Goal: Navigation & Orientation: Locate item on page

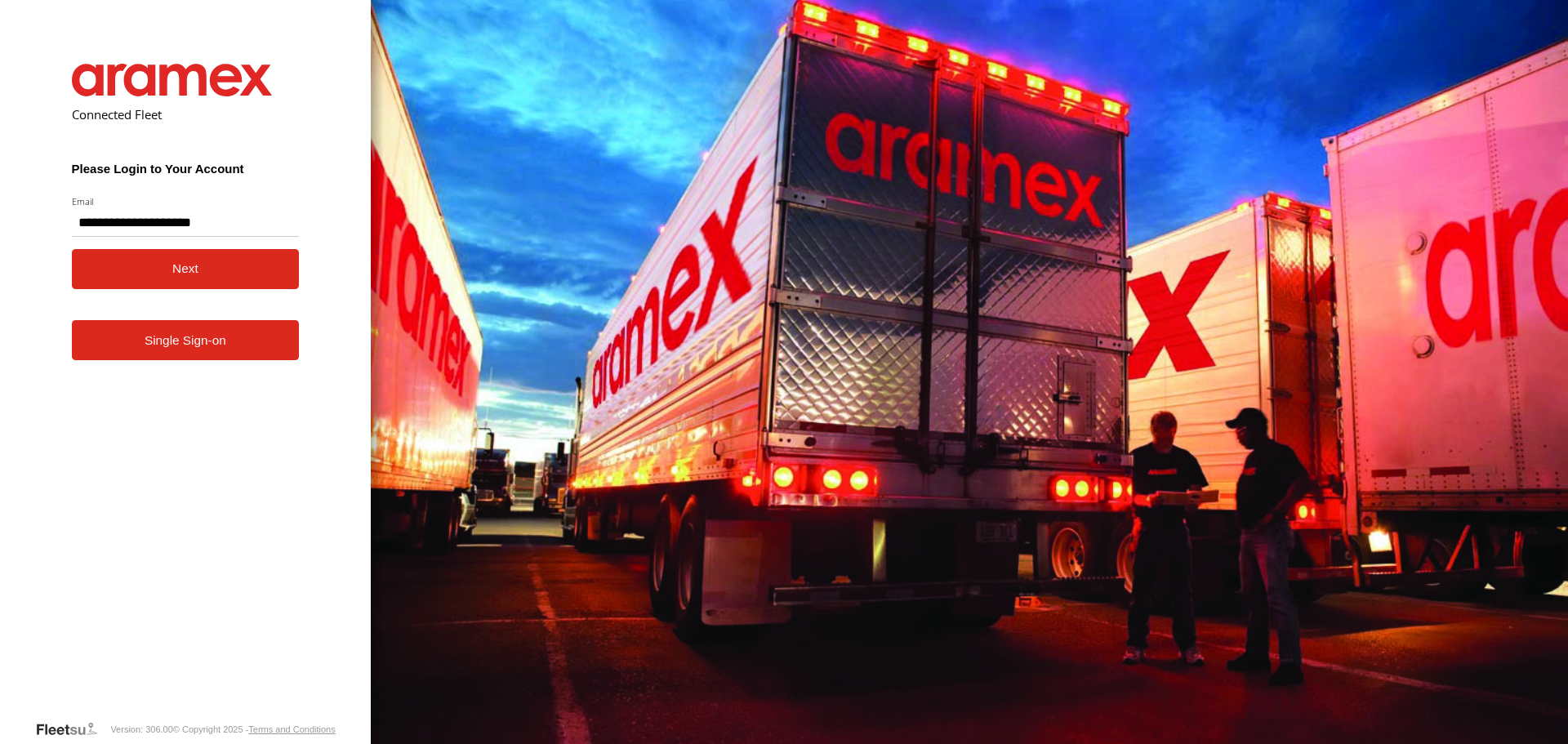
type input "**********"
click at [142, 273] on button "Next" at bounding box center [186, 269] width 228 height 40
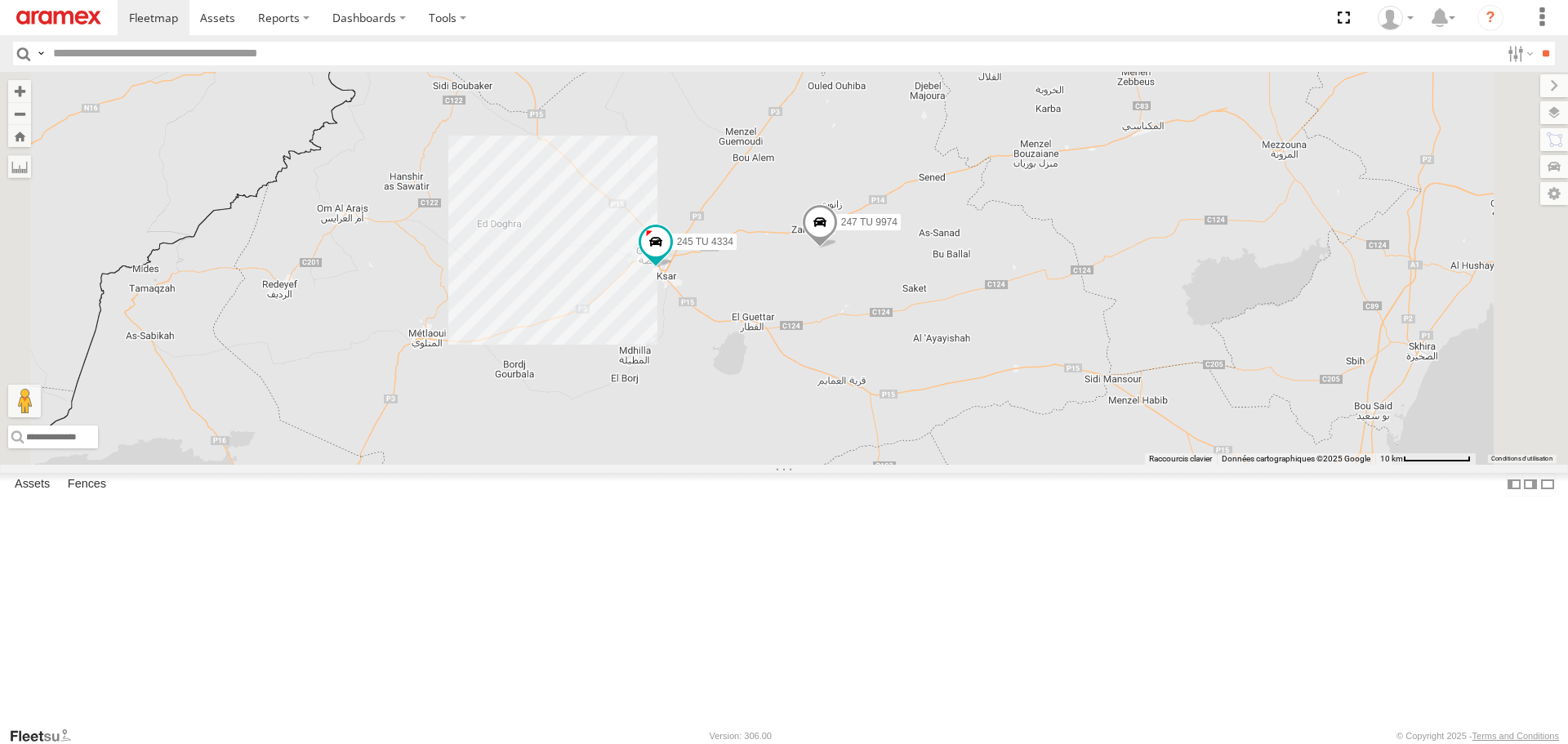
drag, startPoint x: 846, startPoint y: 452, endPoint x: 856, endPoint y: 468, distance: 18.9
click at [856, 464] on div "245 TU 4334 231 TU 3159 245 TU 9065 246 TU 8280 241 TU 2031 246 TU 8289 247 TU …" at bounding box center [784, 268] width 1568 height 392
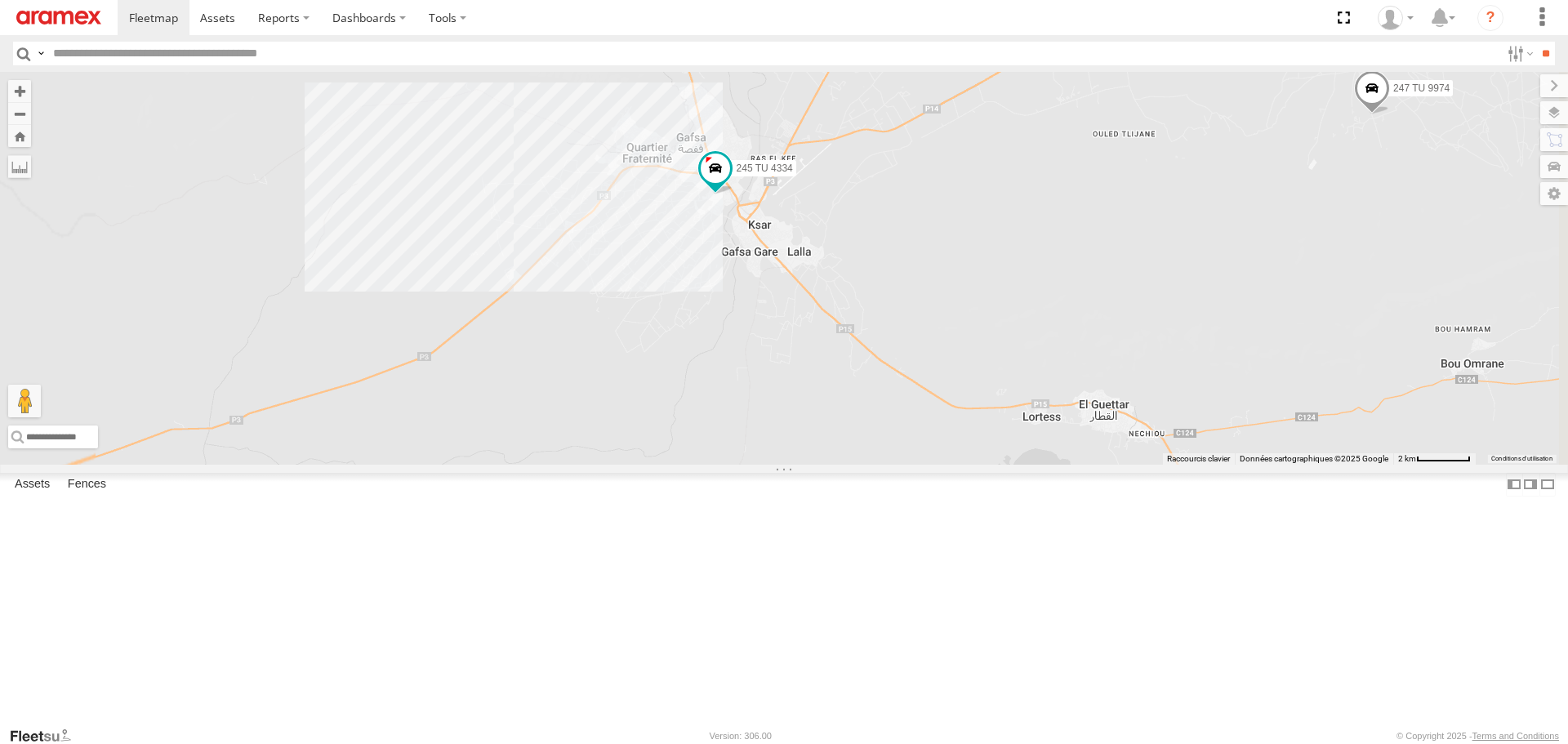
drag, startPoint x: 867, startPoint y: 375, endPoint x: 872, endPoint y: 437, distance: 62.2
click at [872, 437] on div "245 TU 4334 231 TU 3159 245 TU 9065 246 TU 8280 241 TU 2031 246 TU 8289 247 TU …" at bounding box center [784, 268] width 1568 height 392
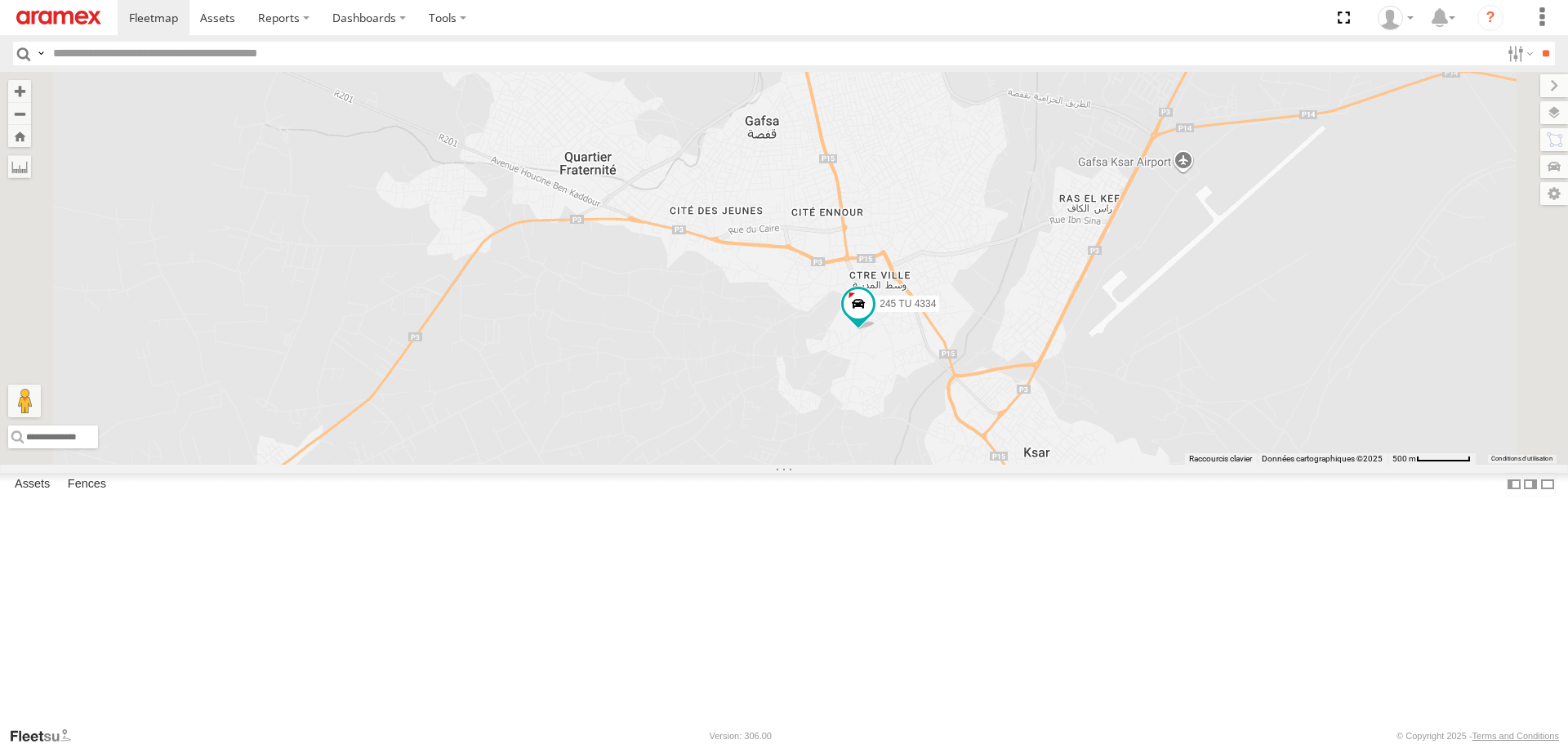
drag, startPoint x: 888, startPoint y: 376, endPoint x: 859, endPoint y: 487, distance: 114.7
click at [859, 464] on div "245 TU 4334 231 TU 3159 245 TU 9065 246 TU 8280 241 TU 2031 246 TU 8289 247 TU …" at bounding box center [784, 268] width 1568 height 392
drag, startPoint x: 885, startPoint y: 477, endPoint x: 771, endPoint y: 494, distance: 115.3
click at [771, 464] on div "245 TU 4334 231 TU 3159 245 TU 9065 246 TU 8280 241 TU 2031 246 TU 8289 247 TU …" at bounding box center [784, 268] width 1568 height 392
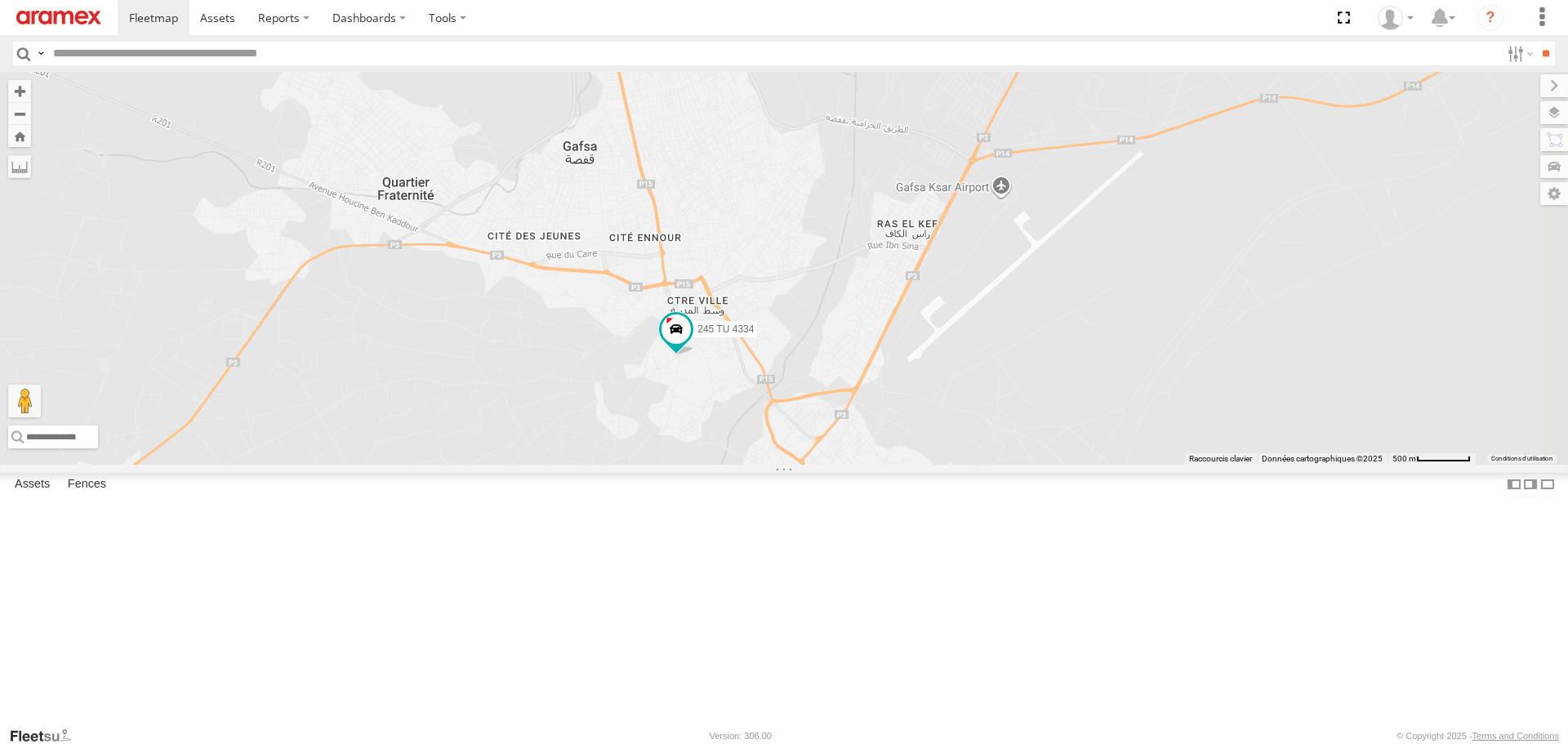
drag, startPoint x: 693, startPoint y: 511, endPoint x: 817, endPoint y: 491, distance: 125.6
click at [811, 464] on div "245 TU 4334 231 TU 3159 245 TU 9065 246 TU 8280 241 TU 2031 246 TU 8289 247 TU …" at bounding box center [784, 268] width 1568 height 392
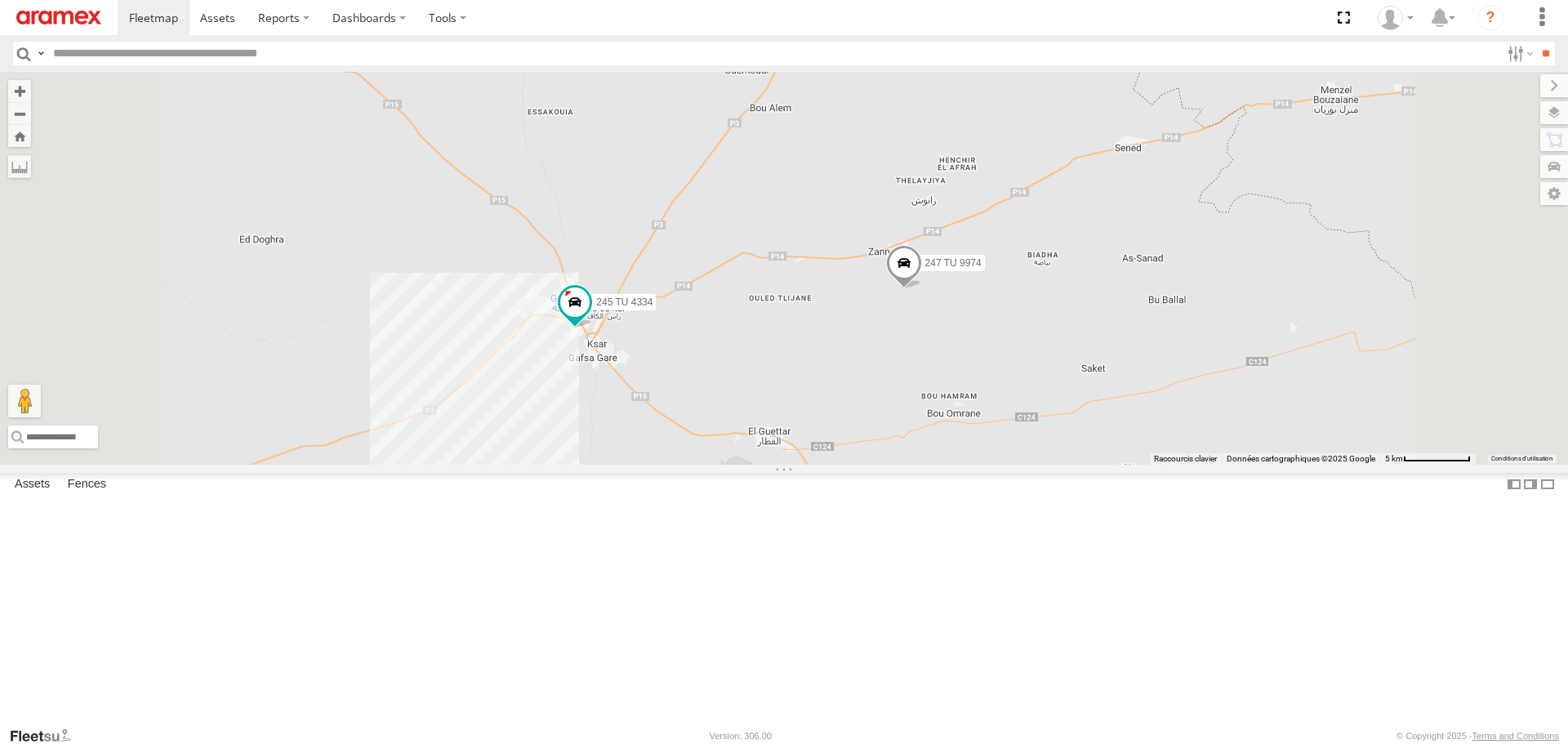
drag, startPoint x: 792, startPoint y: 547, endPoint x: 750, endPoint y: 471, distance: 86.8
click at [750, 464] on div "245 TU 4334 231 TU 3159 245 TU 9065 246 TU 8280 241 TU 2031 246 TU 8289 247 TU …" at bounding box center [784, 268] width 1568 height 392
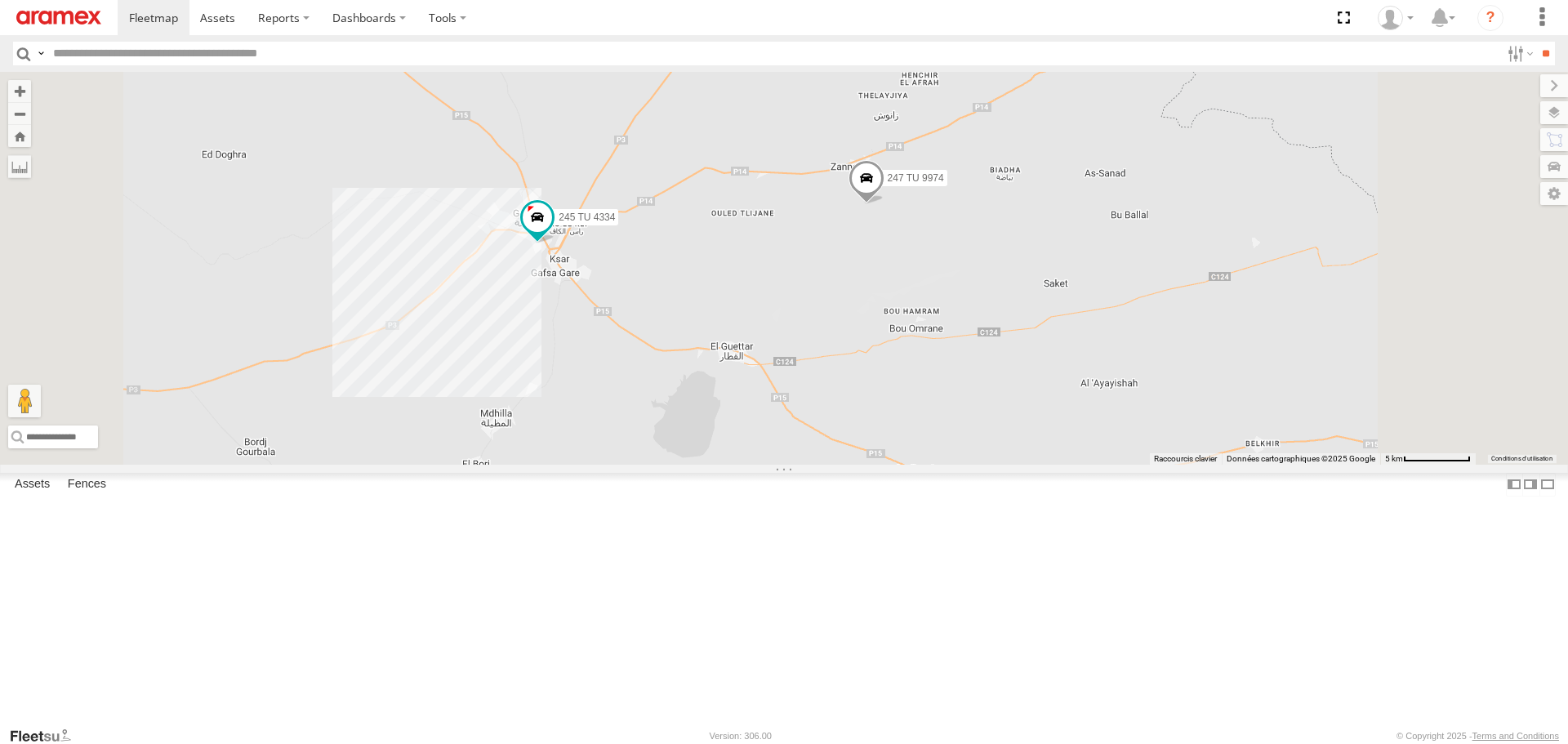
drag, startPoint x: 742, startPoint y: 472, endPoint x: 786, endPoint y: 462, distance: 45.1
click at [784, 463] on div "245 TU 4334 231 TU 3159 245 TU 9065 246 TU 8280 241 TU 2031 246 TU 8289 247 TU …" at bounding box center [784, 268] width 1568 height 392
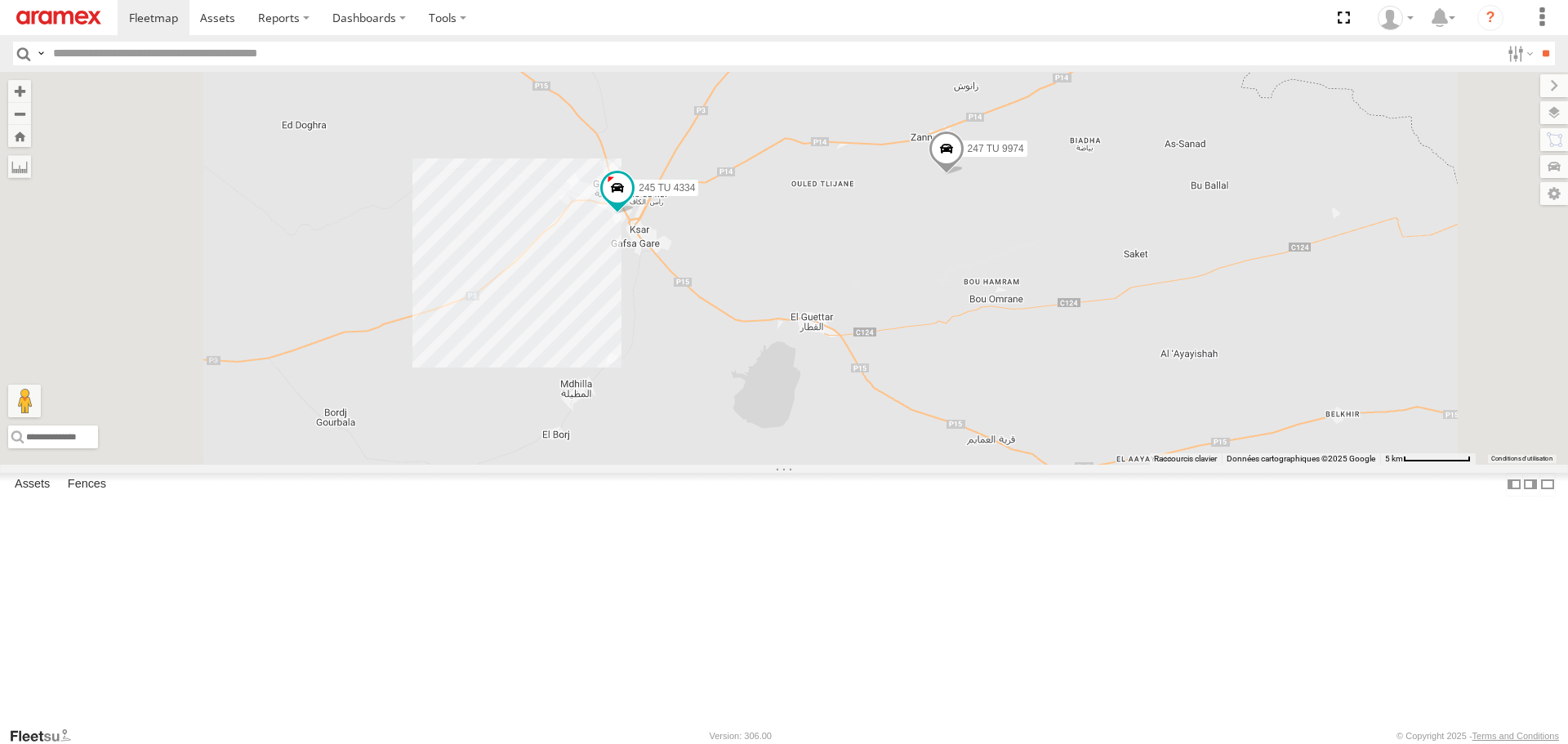
drag, startPoint x: 769, startPoint y: 531, endPoint x: 830, endPoint y: 443, distance: 107.1
click at [830, 443] on div "245 TU 4334 231 TU 3159 245 TU 9065 246 TU 8280 241 TU 2031 246 TU 8289 247 TU …" at bounding box center [784, 268] width 1568 height 392
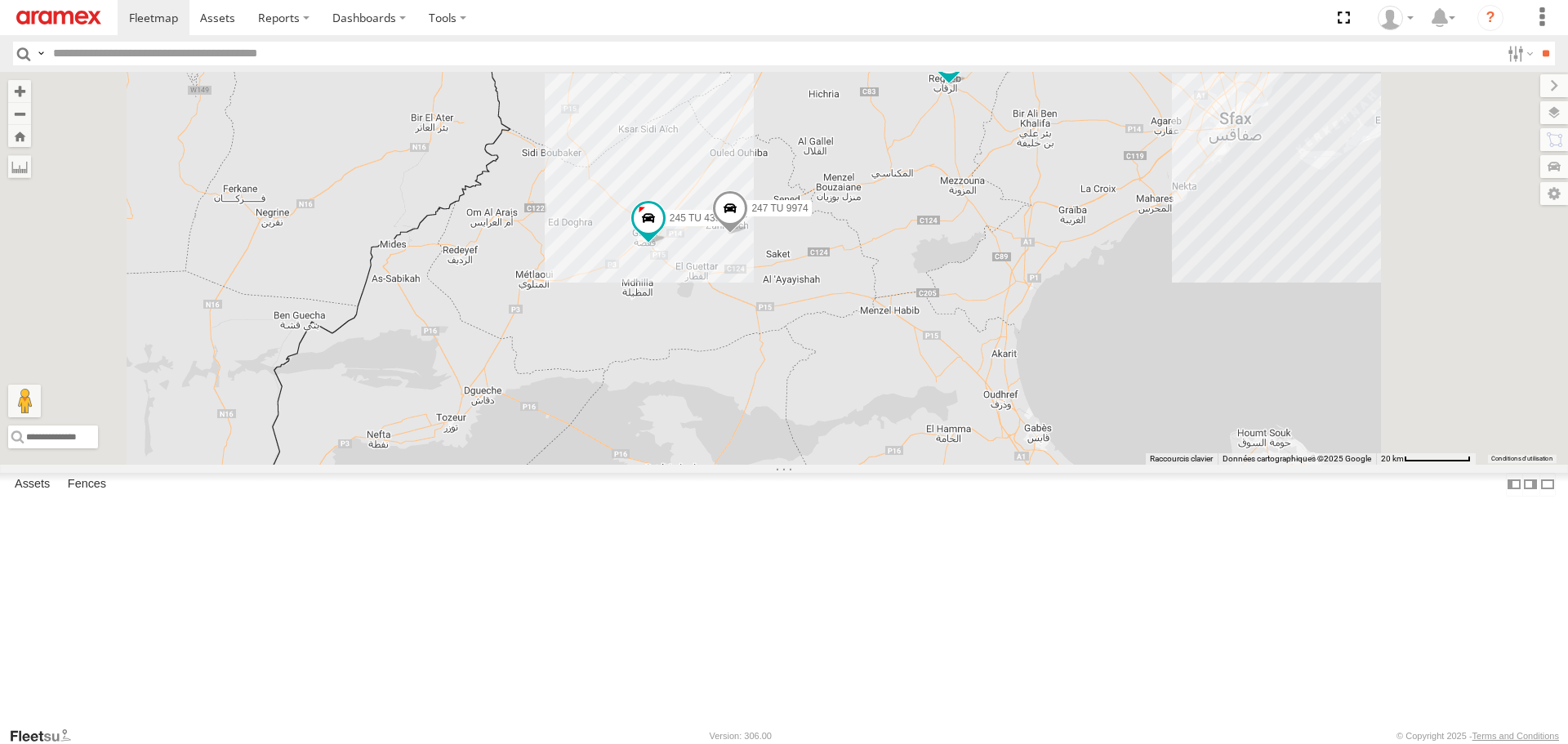
drag, startPoint x: 835, startPoint y: 492, endPoint x: 836, endPoint y: 387, distance: 105.0
click at [836, 387] on div "245 TU 4334 231 TU 3159 245 TU 9065 246 TU 8280 241 TU 2031 246 TU 8289 247 TU …" at bounding box center [784, 268] width 1568 height 392
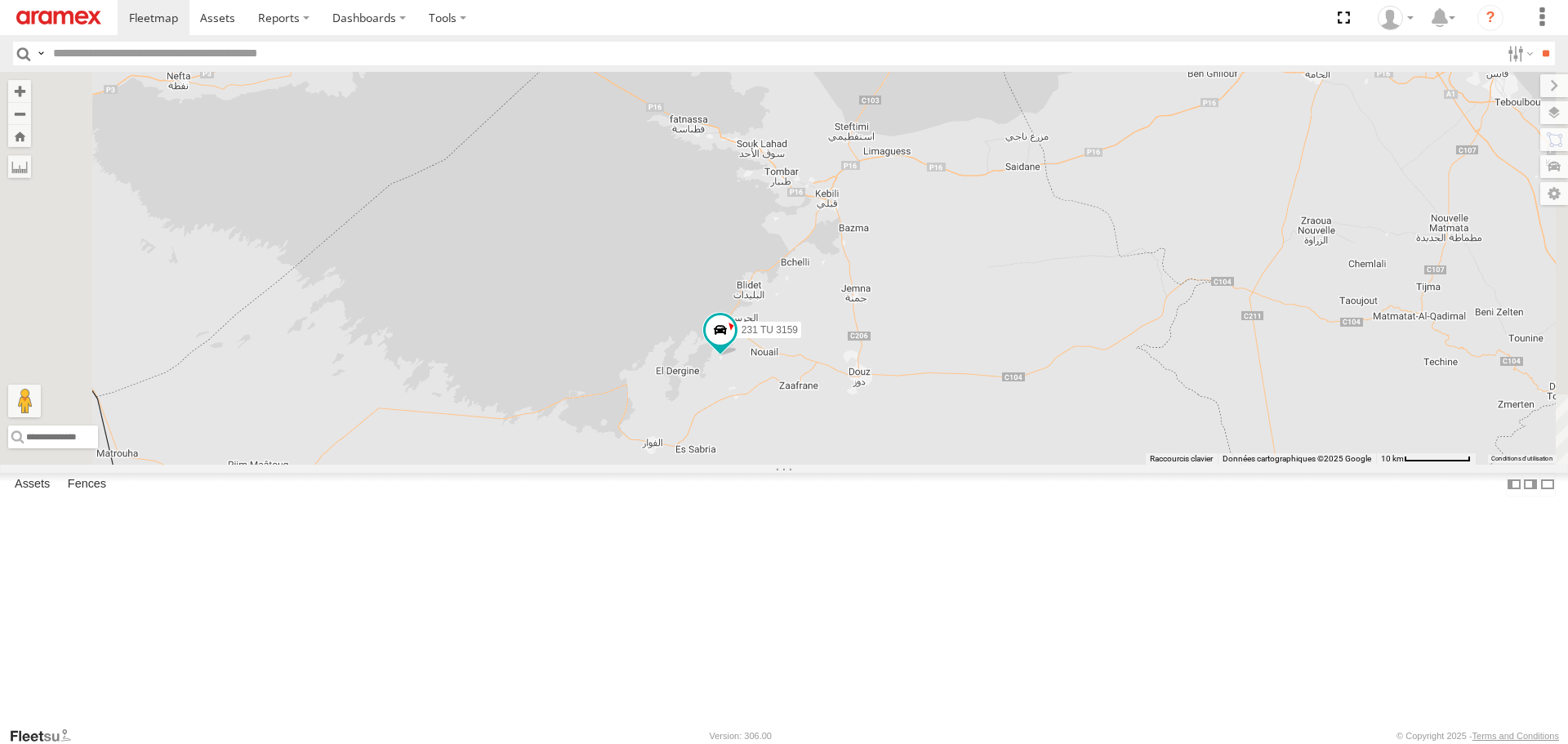
drag, startPoint x: 828, startPoint y: 560, endPoint x: 868, endPoint y: 380, distance: 184.4
click at [868, 380] on div "245 TU 4334 231 TU 3159 245 TU 9065 246 TU 8280 241 TU 2031 246 TU 8289 247 TU …" at bounding box center [784, 268] width 1568 height 392
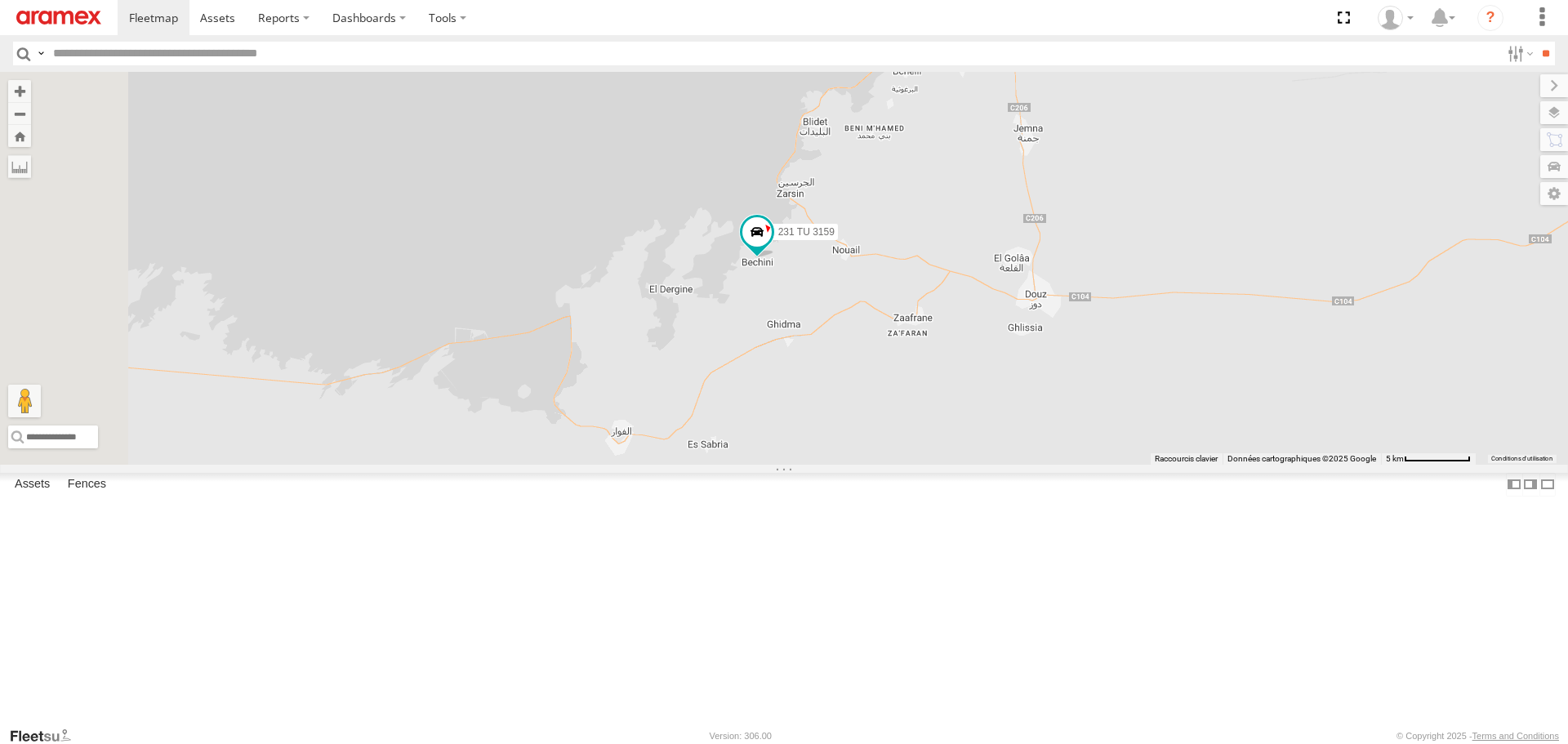
drag, startPoint x: 868, startPoint y: 491, endPoint x: 895, endPoint y: 504, distance: 30.0
click at [895, 464] on div "245 TU 4334 231 TU 3159 245 TU 9065 246 TU 8280 241 TU 2031 246 TU 8289 247 TU …" at bounding box center [784, 268] width 1568 height 392
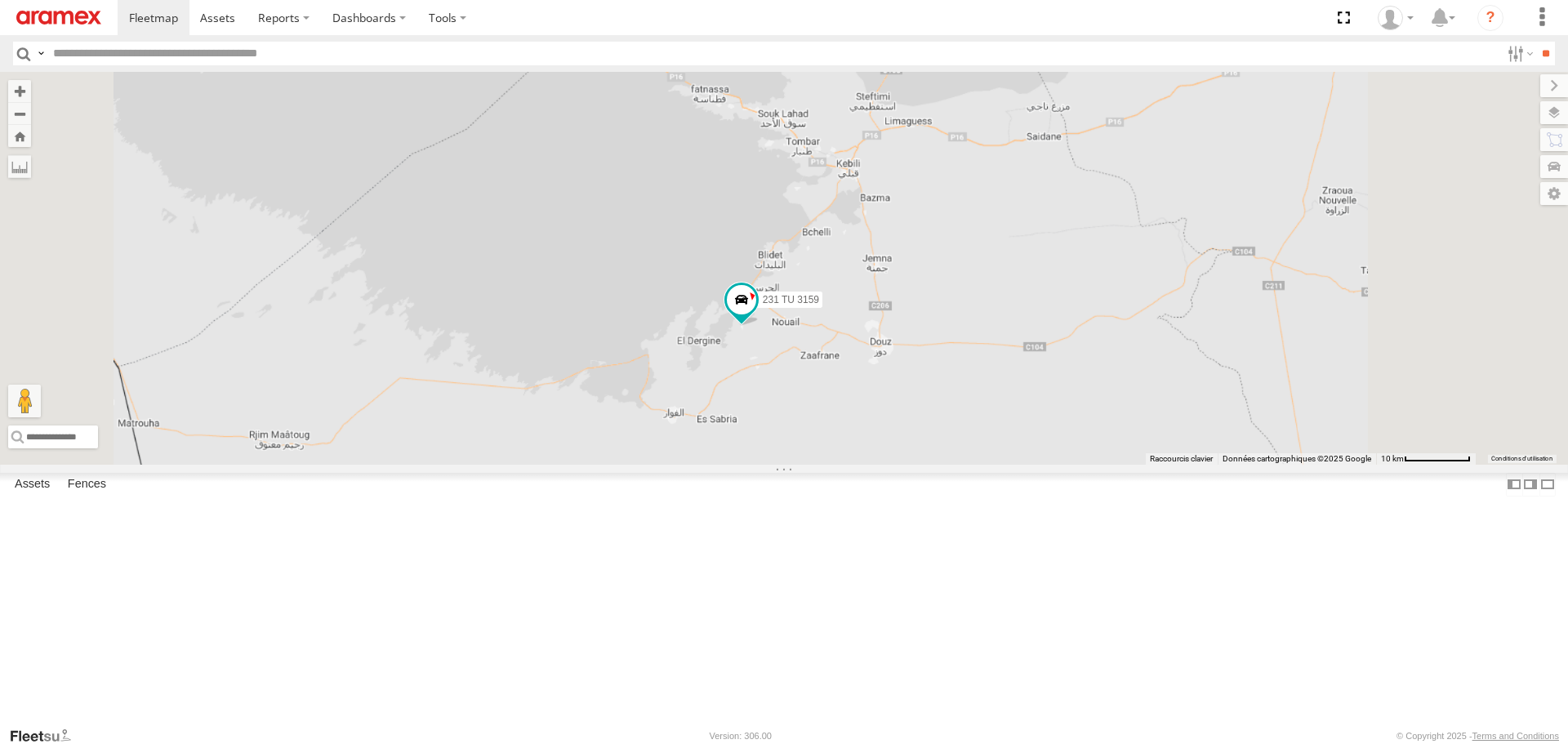
drag, startPoint x: 814, startPoint y: 508, endPoint x: 857, endPoint y: 512, distance: 43.2
click at [854, 464] on div "245 TU 4334 231 TU 3159 245 TU 9065 246 TU 8280 241 TU 2031 246 TU 8289 247 TU …" at bounding box center [784, 268] width 1568 height 392
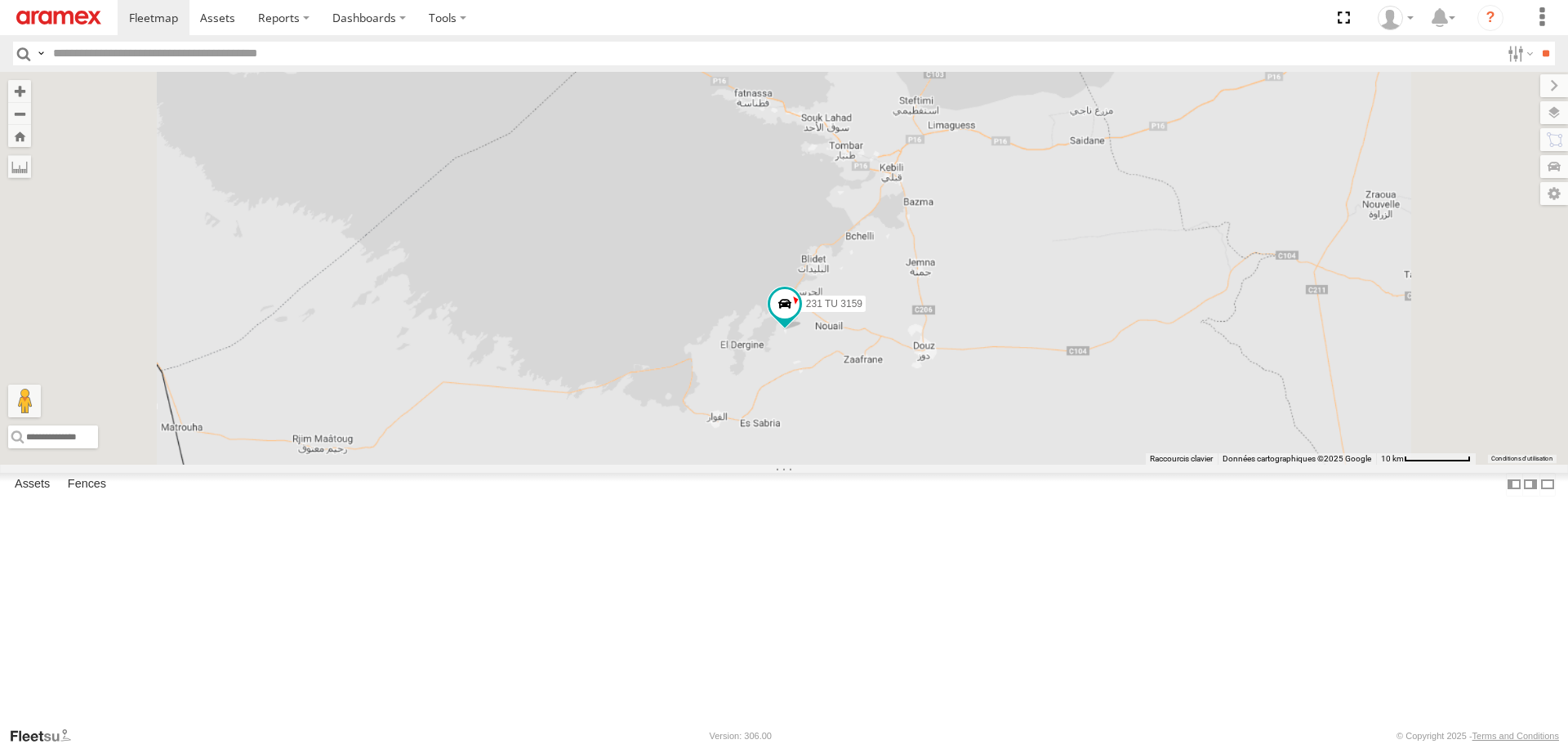
drag, startPoint x: 831, startPoint y: 493, endPoint x: 881, endPoint y: 520, distance: 56.8
click at [881, 464] on div "245 TU 4334 231 TU 3159 245 TU 9065 246 TU 8280 241 TU 2031 246 TU 8289 247 TU …" at bounding box center [784, 268] width 1568 height 392
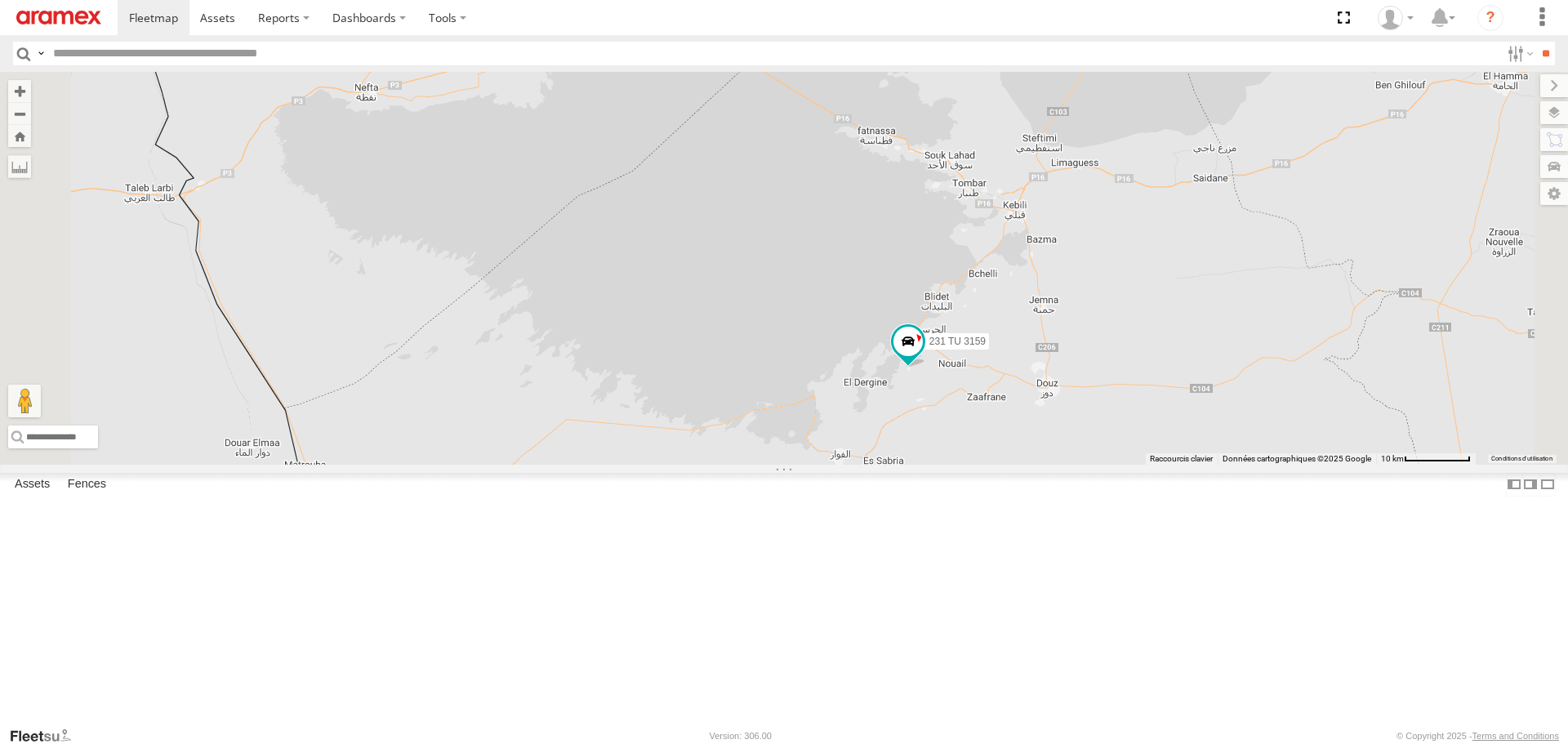
drag, startPoint x: 813, startPoint y: 477, endPoint x: 872, endPoint y: 483, distance: 59.3
click at [872, 464] on div "245 TU 4334 231 TU 3159 245 TU 9065 246 TU 8280 241 TU 2031 246 TU 8289 247 TU …" at bounding box center [784, 268] width 1568 height 392
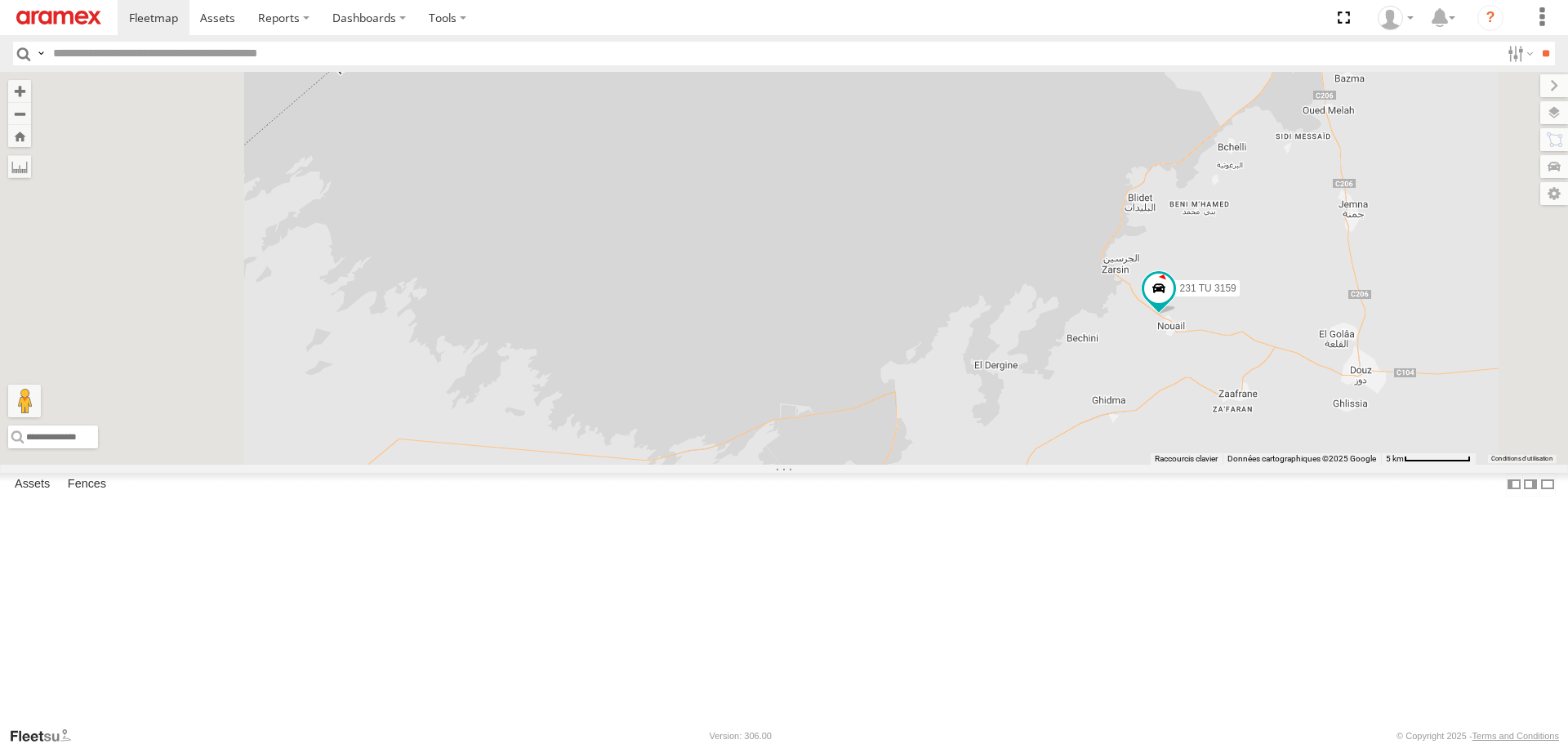
drag, startPoint x: 839, startPoint y: 473, endPoint x: 1108, endPoint y: 417, distance: 274.8
click at [1106, 418] on div "245 TU 4334 231 TU 3159 245 TU 9065 246 TU 8280 241 TU 2031 246 TU 8289 247 TU …" at bounding box center [784, 268] width 1568 height 392
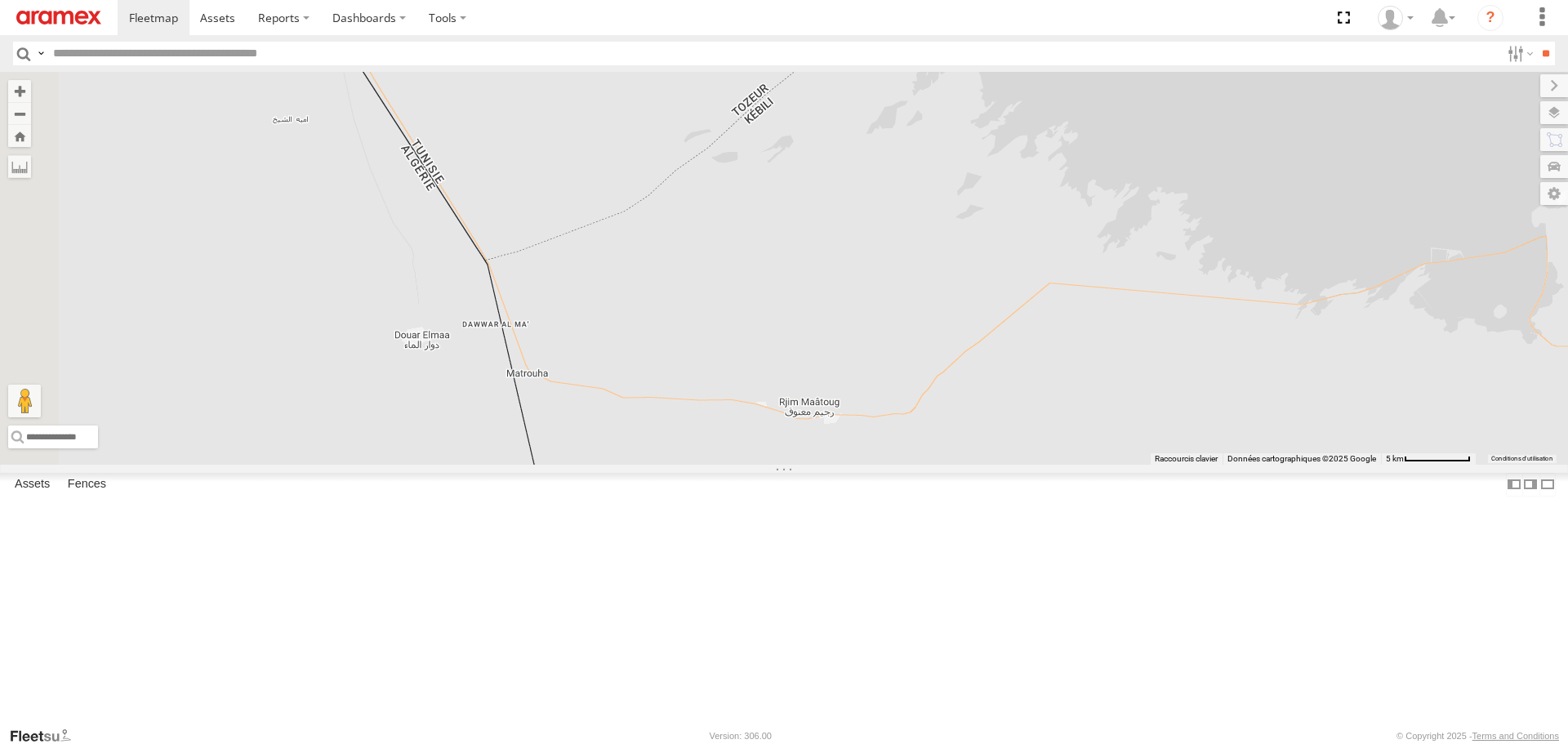
drag, startPoint x: 1074, startPoint y: 417, endPoint x: 1097, endPoint y: 444, distance: 35.5
click at [1097, 444] on div "245 TU 4334 231 TU 3159 245 TU 9065 246 TU 8280 241 TU 2031 246 TU 8289 247 TU …" at bounding box center [784, 268] width 1568 height 392
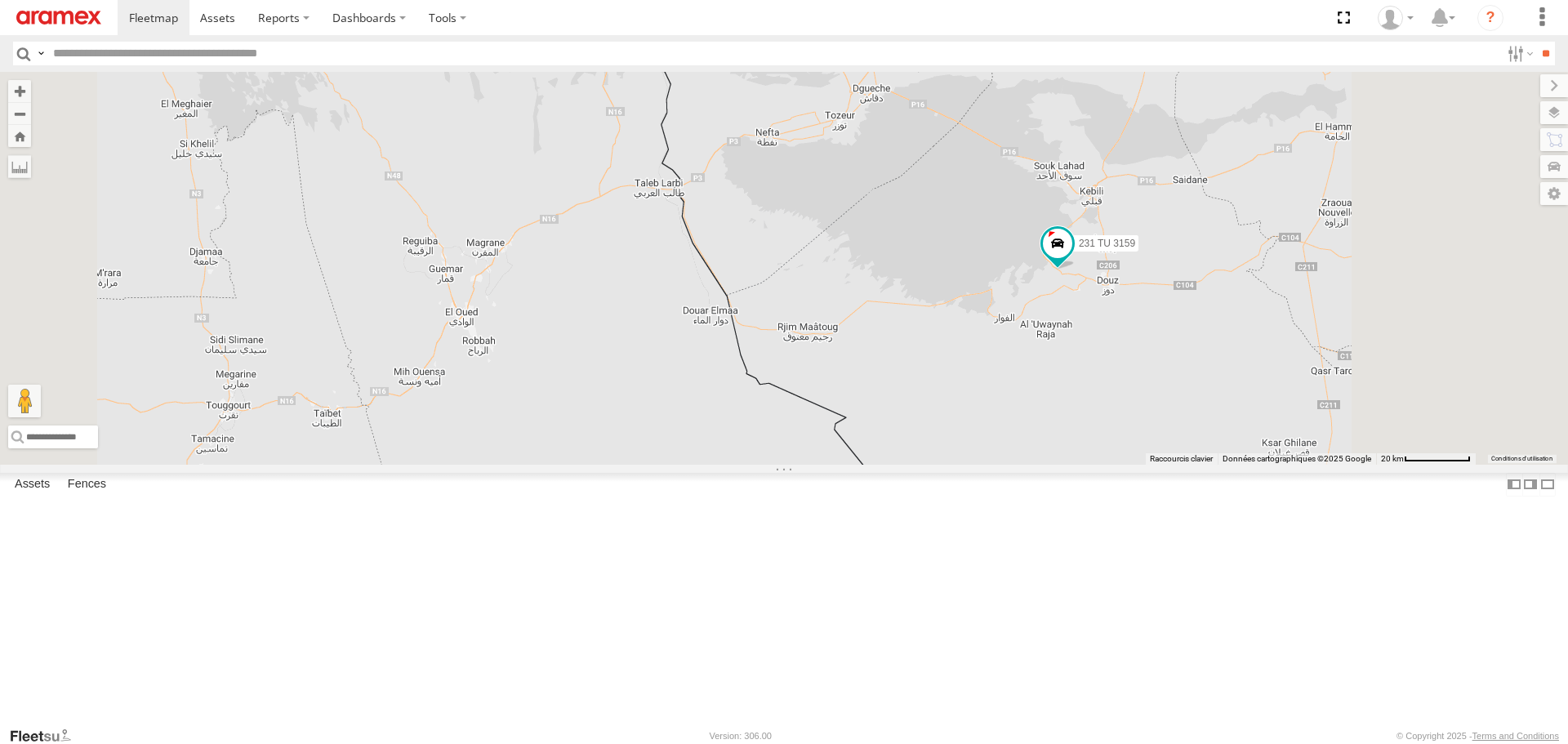
drag, startPoint x: 1119, startPoint y: 485, endPoint x: 1039, endPoint y: 461, distance: 83.5
click at [1041, 462] on div "245 TU 4334 231 TU 3159 245 TU 9065 246 TU 8280 241 TU 2031 246 TU 8289 247 TU …" at bounding box center [784, 268] width 1568 height 392
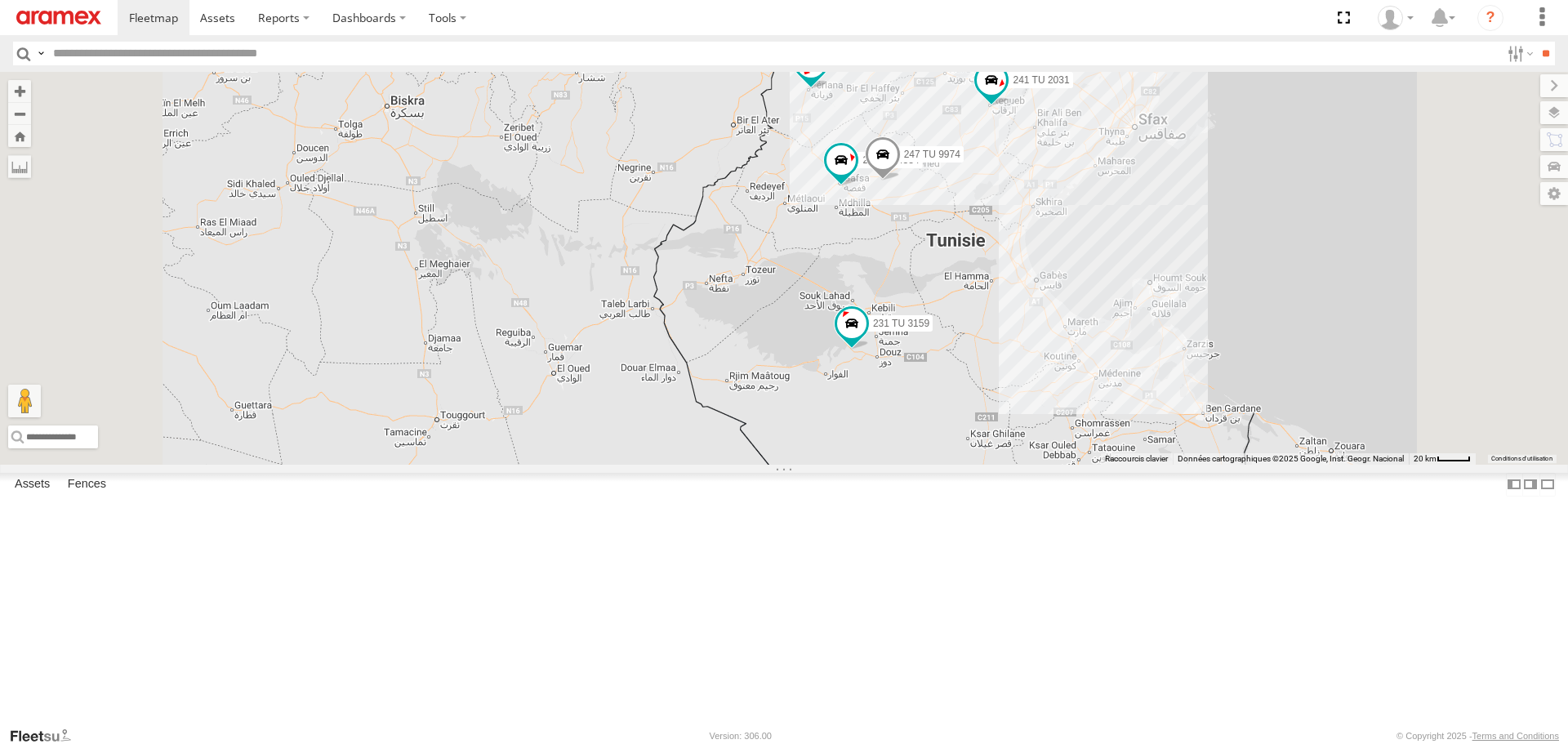
drag, startPoint x: 991, startPoint y: 434, endPoint x: 986, endPoint y: 454, distance: 20.6
click at [986, 454] on div "245 TU 4334 231 TU 3159 245 TU 9065 246 TU 8280 241 TU 2031 246 TU 8289 247 TU …" at bounding box center [784, 268] width 1568 height 392
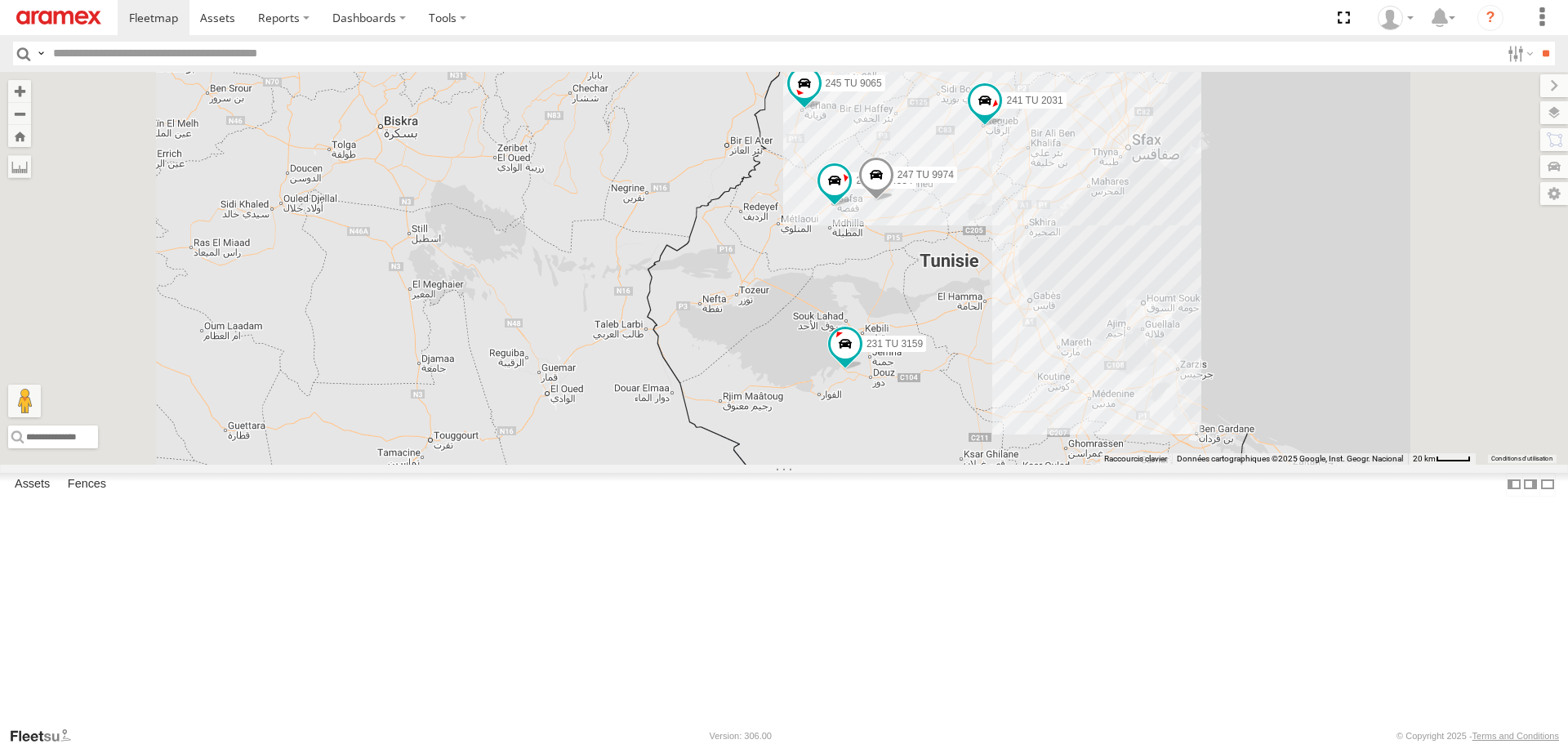
drag, startPoint x: 999, startPoint y: 437, endPoint x: 967, endPoint y: 522, distance: 90.8
click at [967, 464] on div "245 TU 4334 231 TU 3159 245 TU 9065 246 TU 8280 241 TU 2031 246 TU 8289 247 TU …" at bounding box center [784, 268] width 1568 height 392
